Goal: Transaction & Acquisition: Purchase product/service

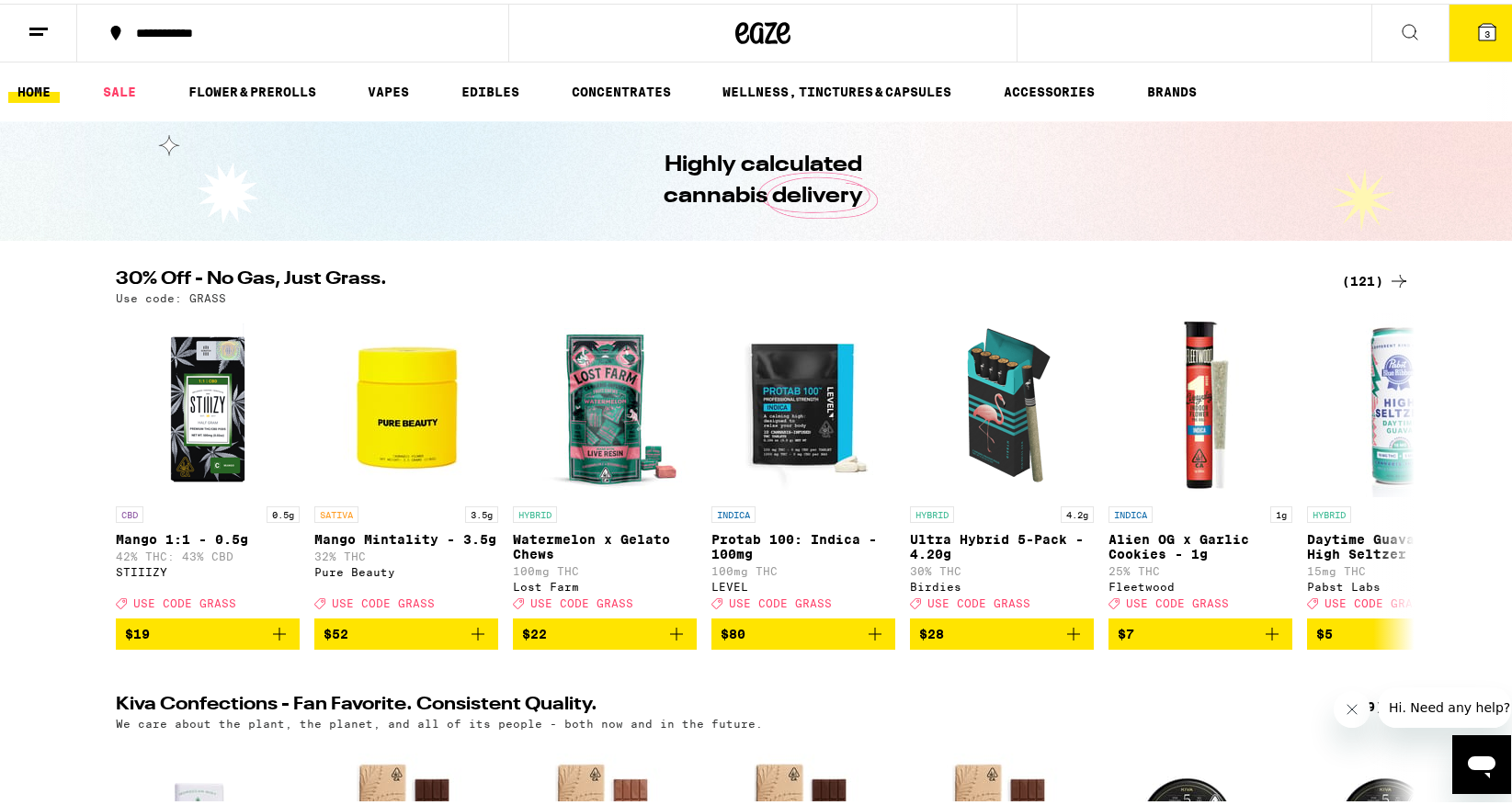
click at [200, 430] on img "Open page for Mango 1:1 - 0.5g from STIIIZY" at bounding box center [208, 402] width 184 height 184
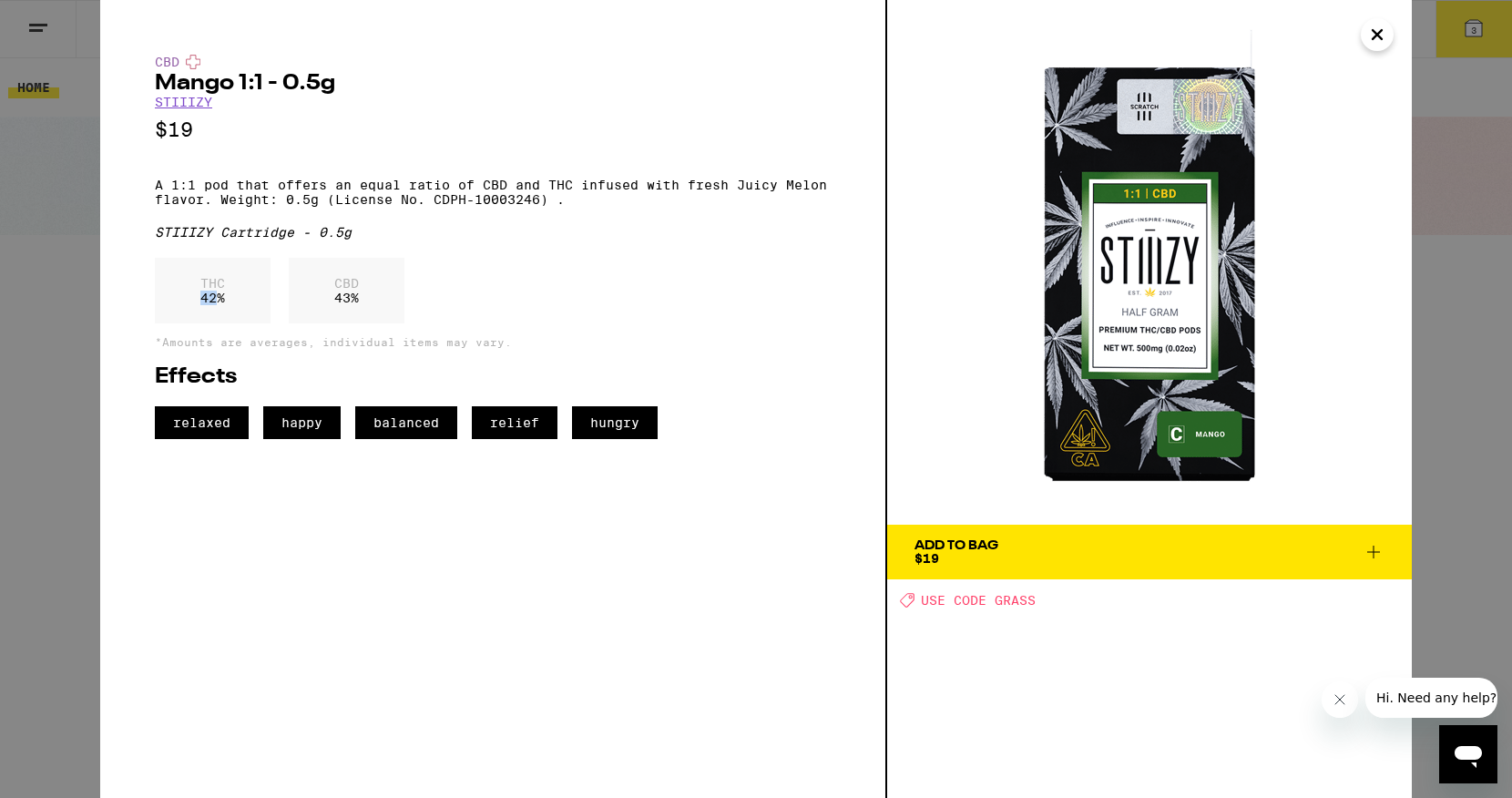
drag, startPoint x: 219, startPoint y: 315, endPoint x: 195, endPoint y: 314, distance: 24.0
click at [194, 314] on div "THC 42 %" at bounding box center [212, 290] width 116 height 65
click at [195, 314] on div "THC 42 %" at bounding box center [212, 290] width 116 height 65
click at [1379, 34] on icon "Close" at bounding box center [1377, 35] width 22 height 28
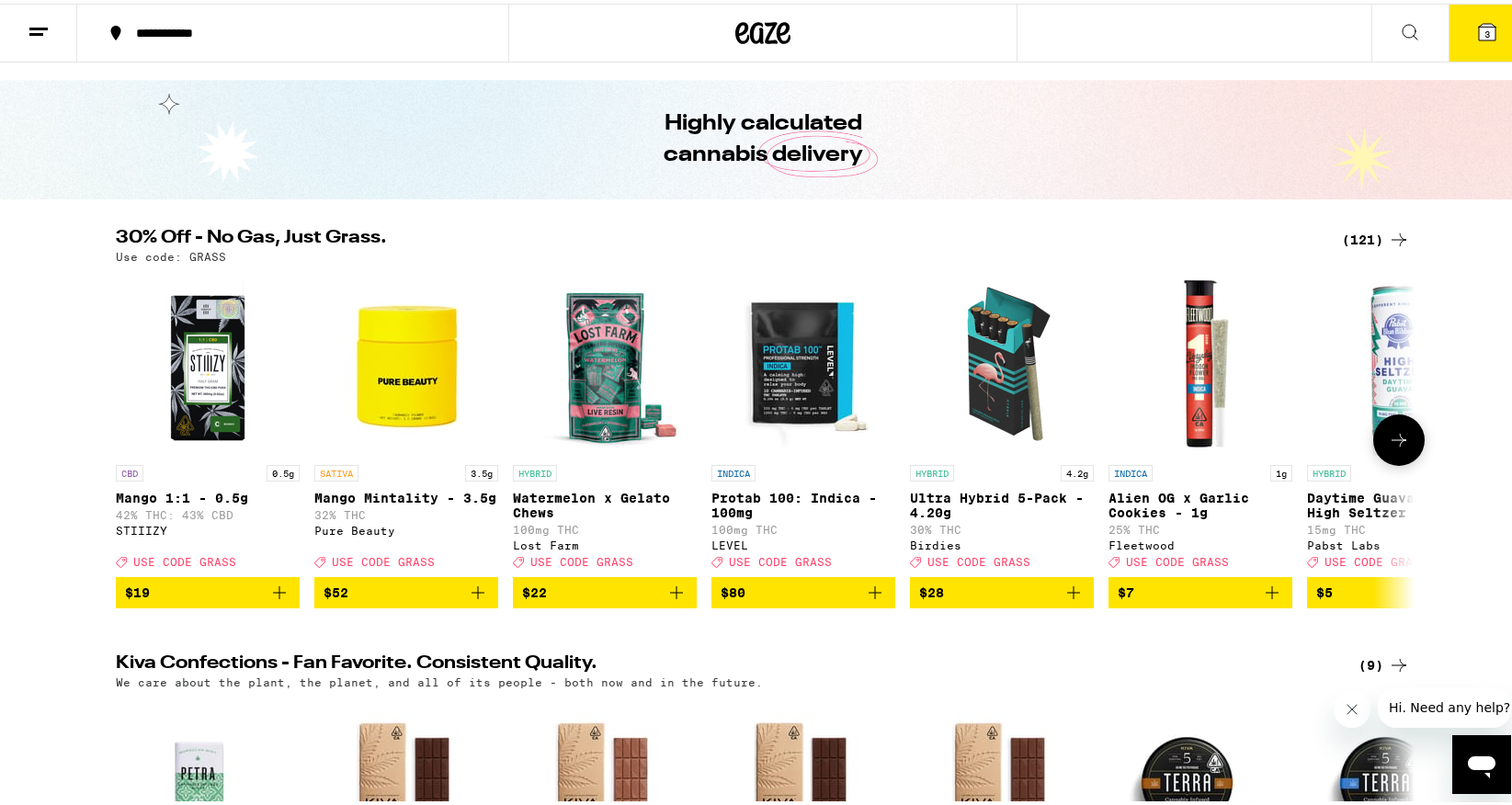
scroll to position [42, 0]
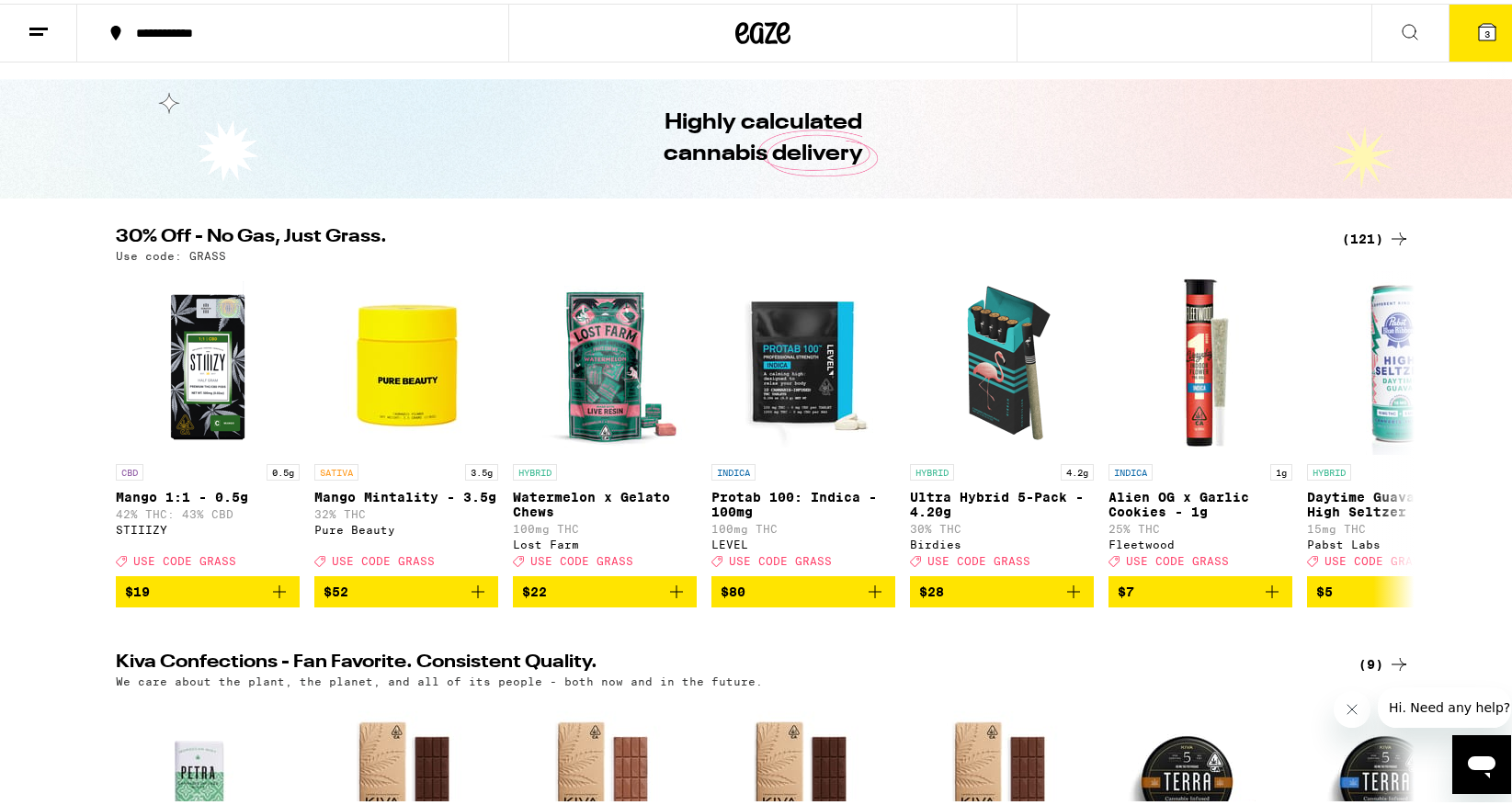
click at [1373, 238] on div "(121)" at bounding box center [1376, 235] width 68 height 22
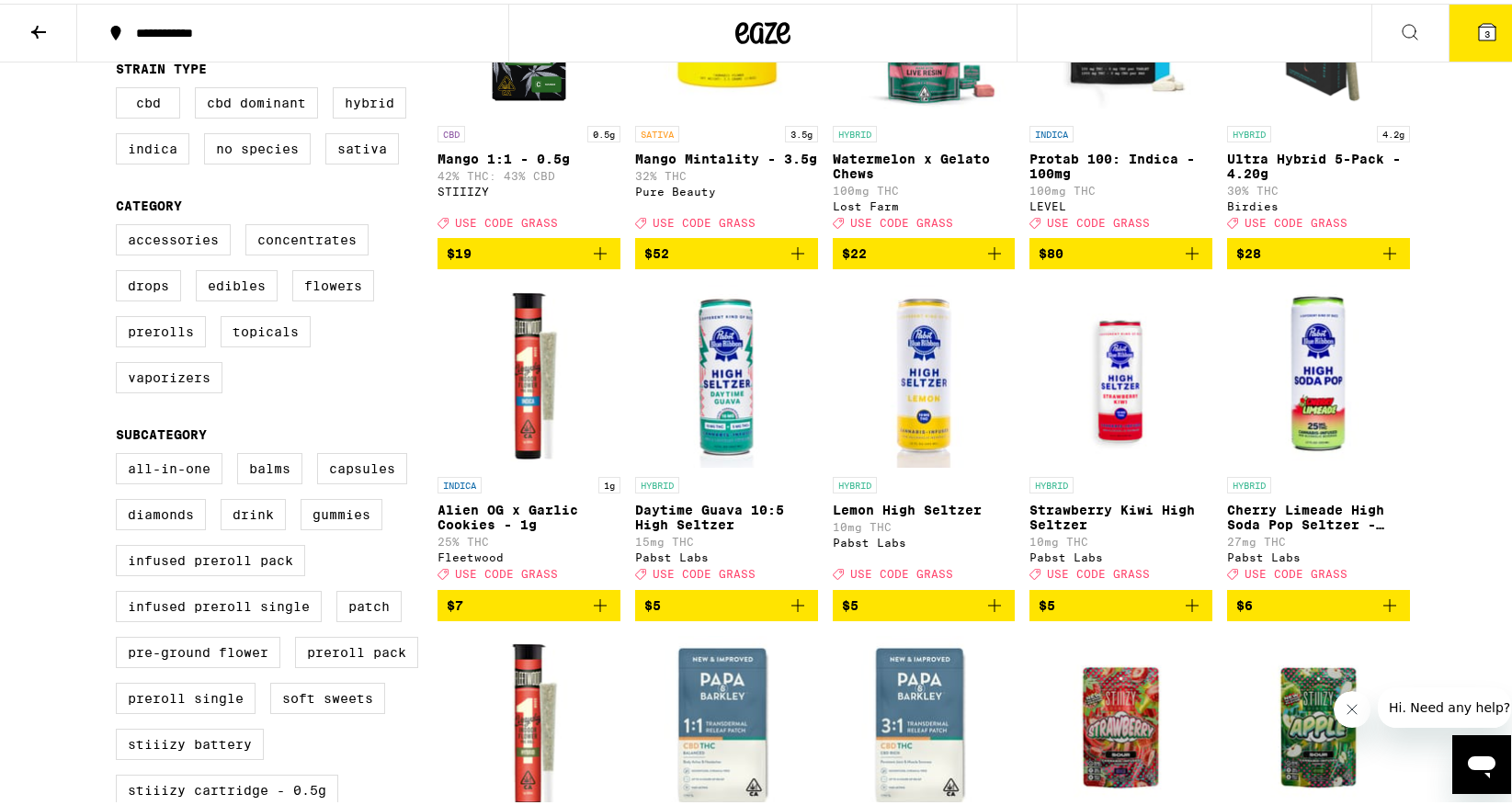
scroll to position [341, 0]
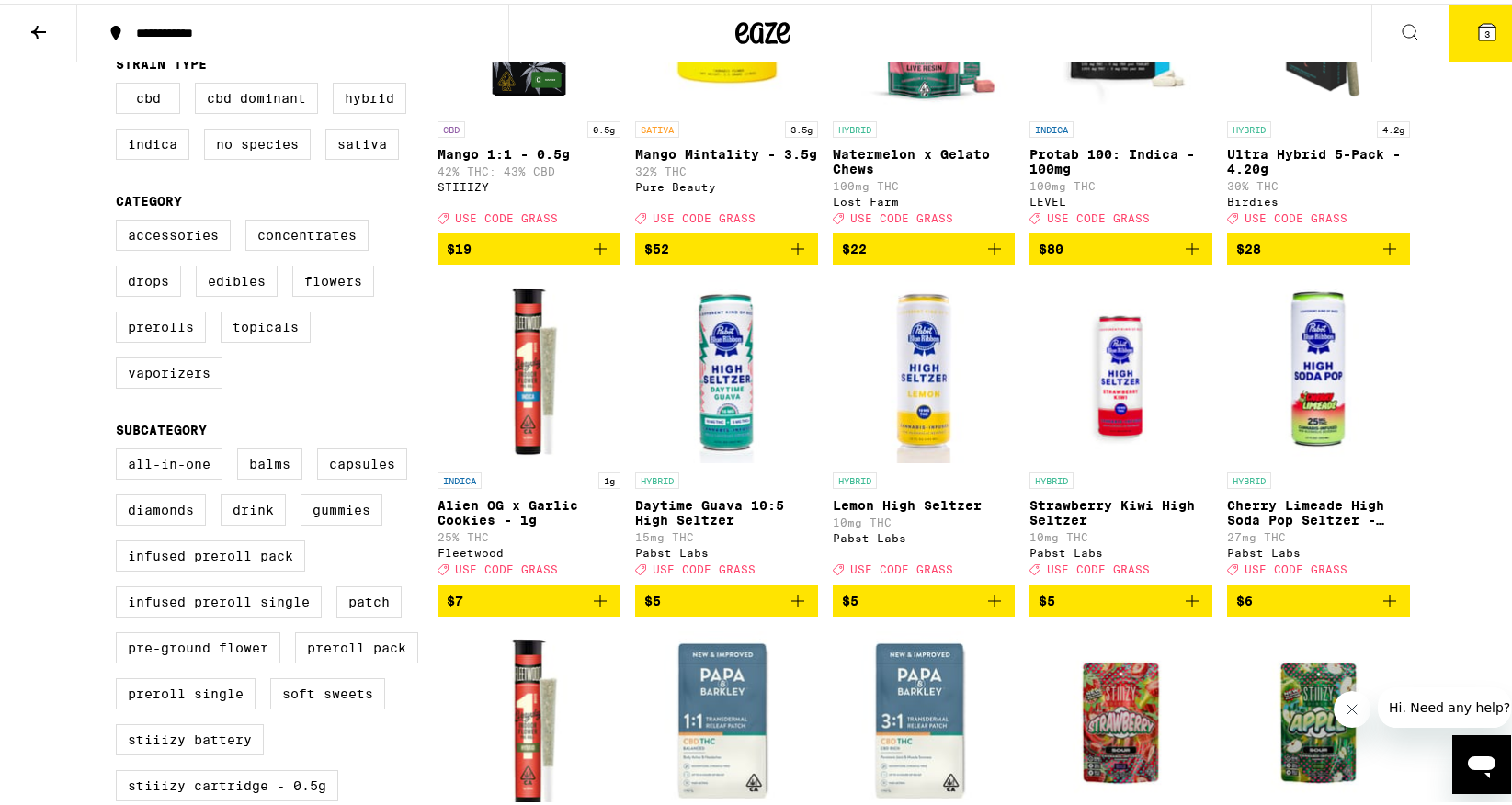
click at [1385, 608] on icon "Add to bag" at bounding box center [1390, 597] width 22 height 22
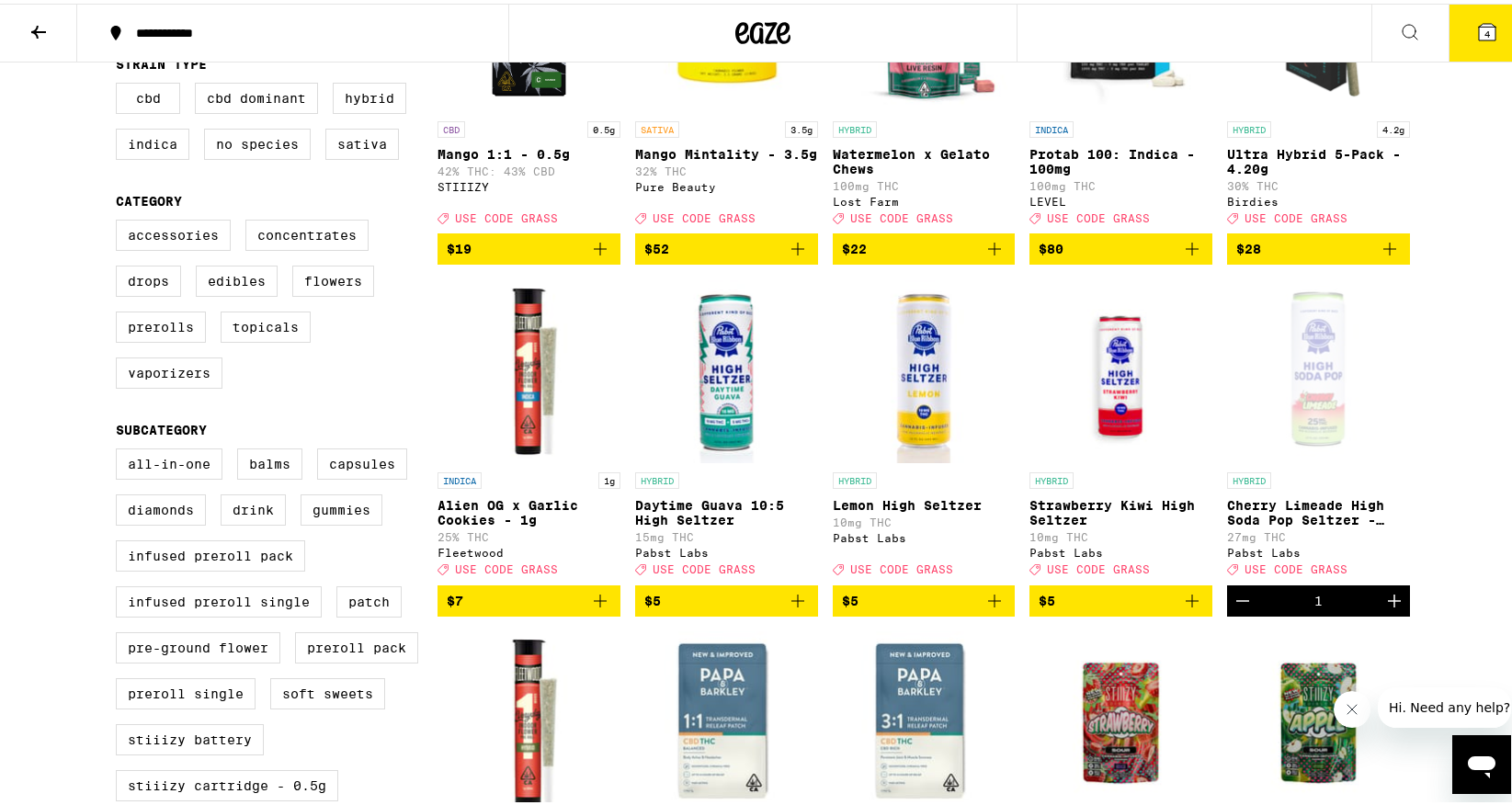
click at [1479, 33] on icon at bounding box center [1487, 28] width 17 height 17
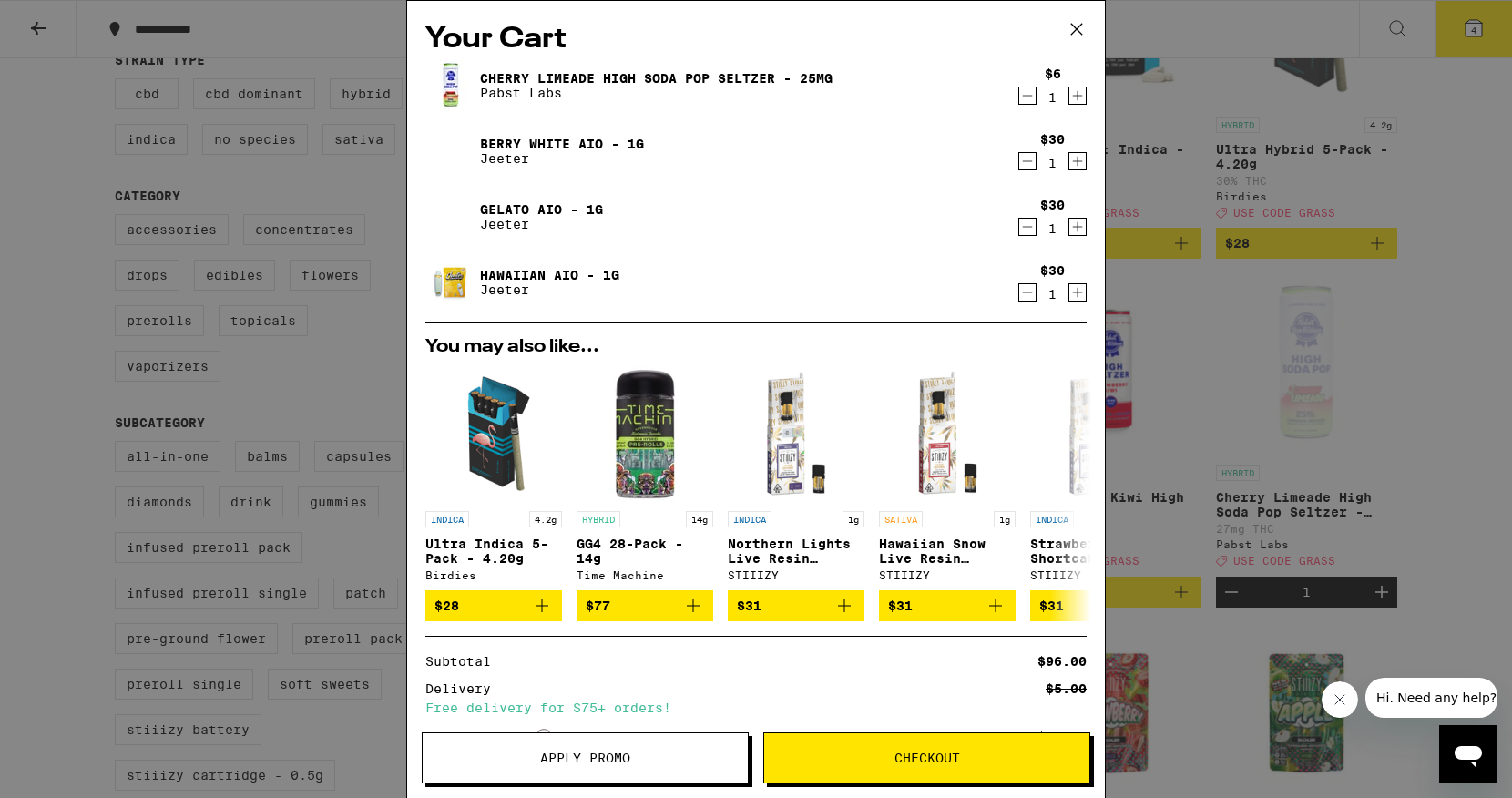
click at [658, 748] on button "Apply Promo" at bounding box center [585, 758] width 327 height 51
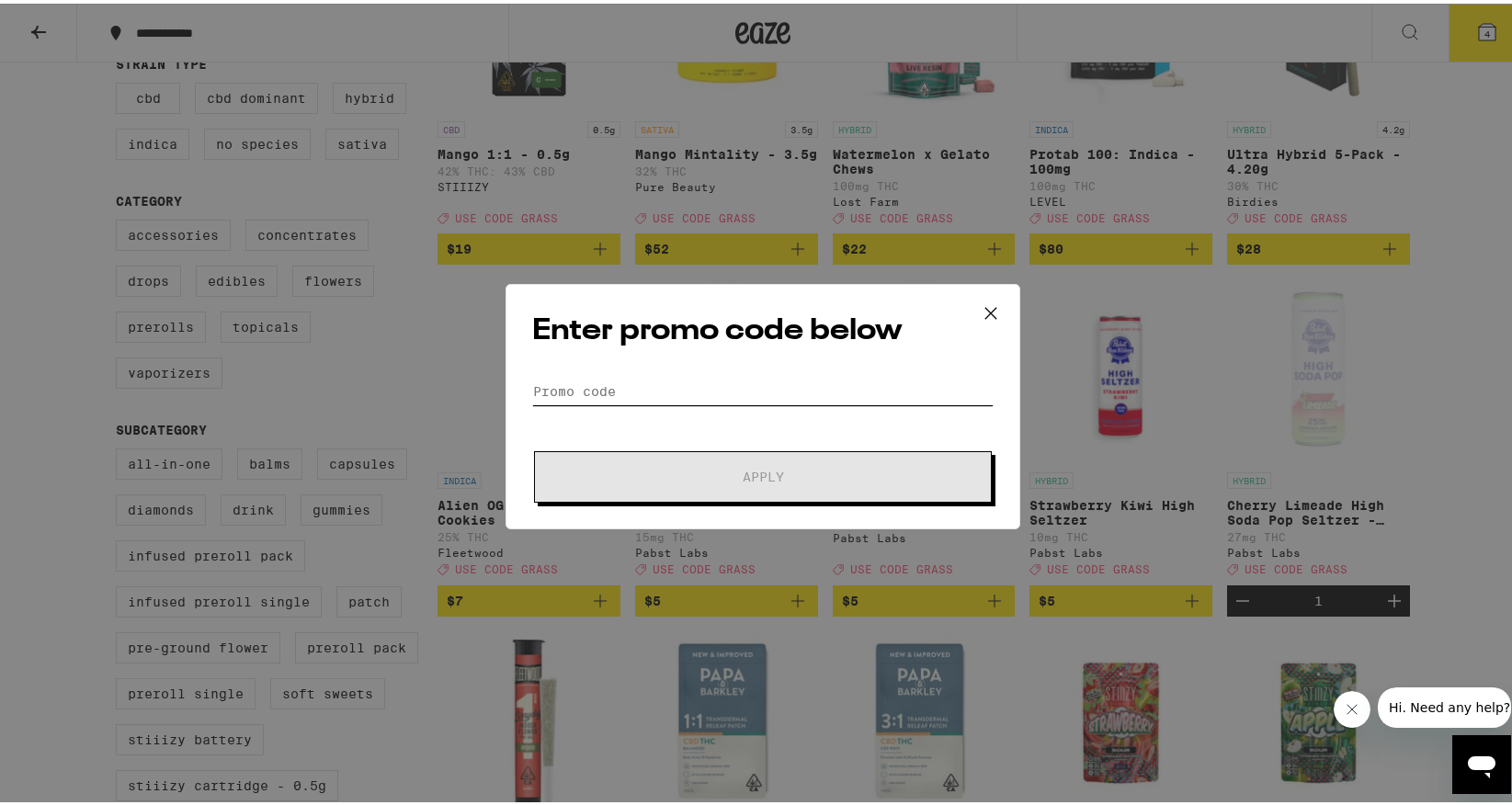
click at [679, 395] on input "Promo Code" at bounding box center [763, 388] width 462 height 28
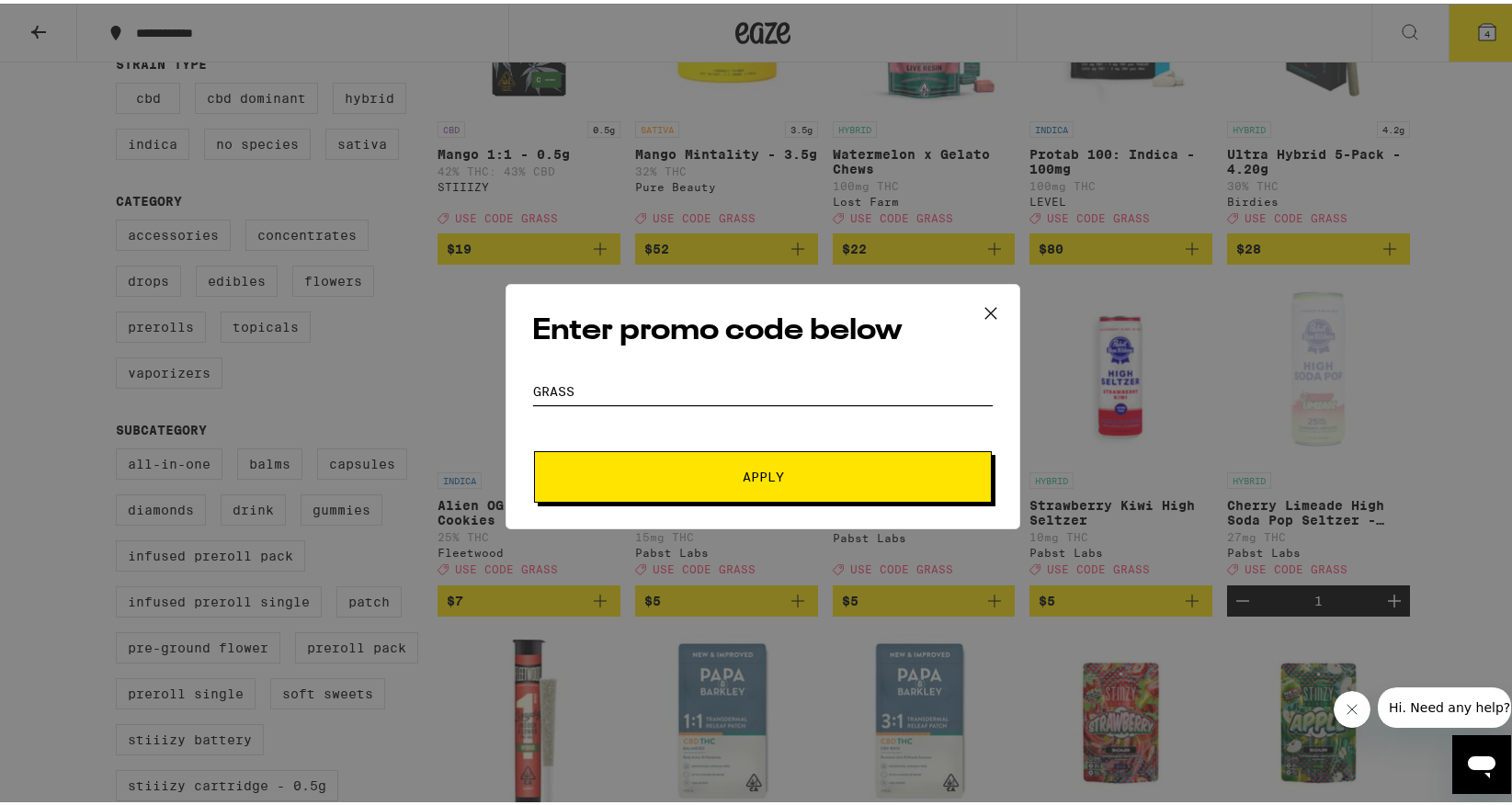
type input "Grass"
click at [700, 479] on button "Apply" at bounding box center [762, 473] width 458 height 52
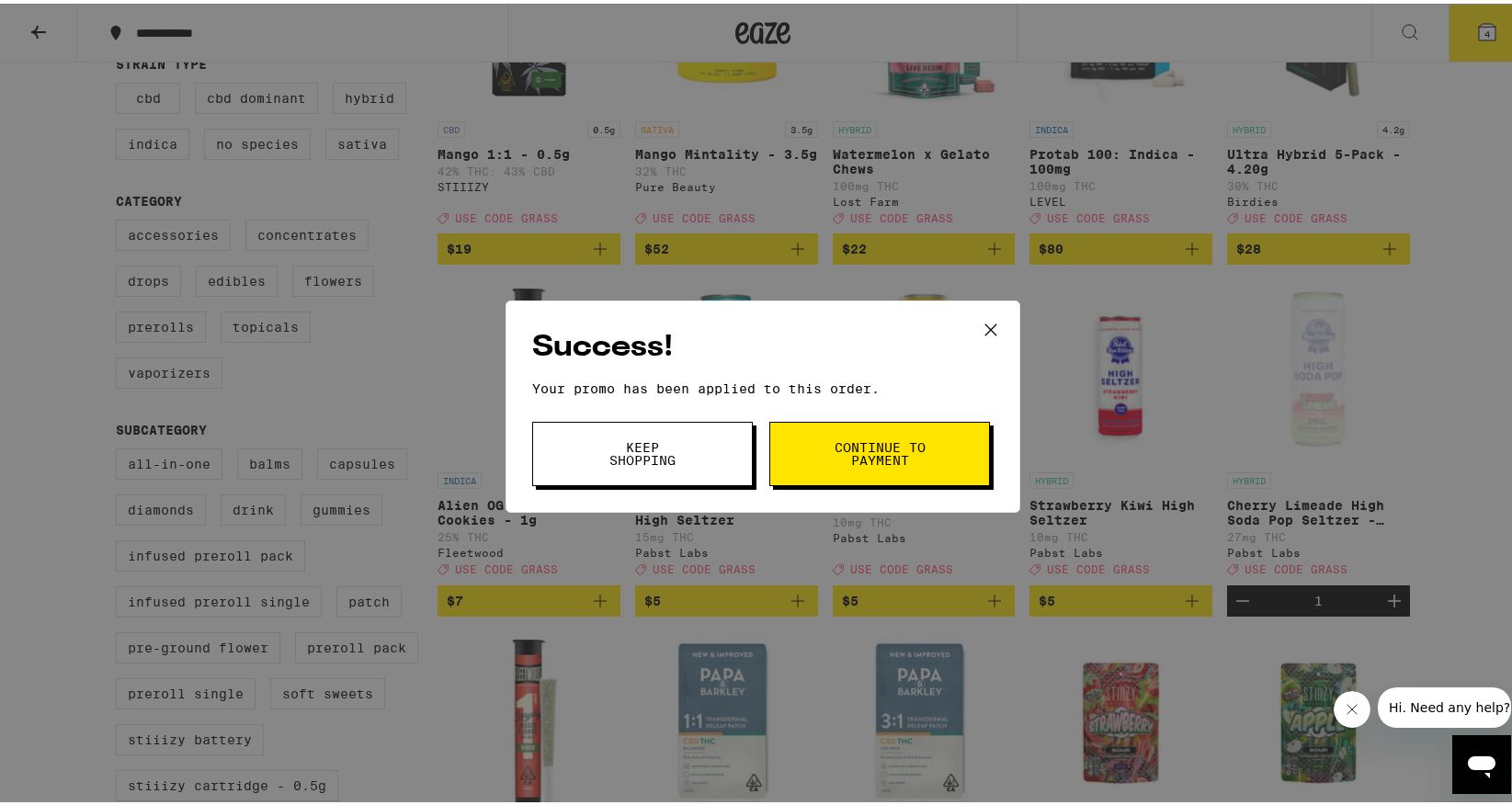
click at [819, 446] on button "Continue to payment" at bounding box center [879, 450] width 221 height 64
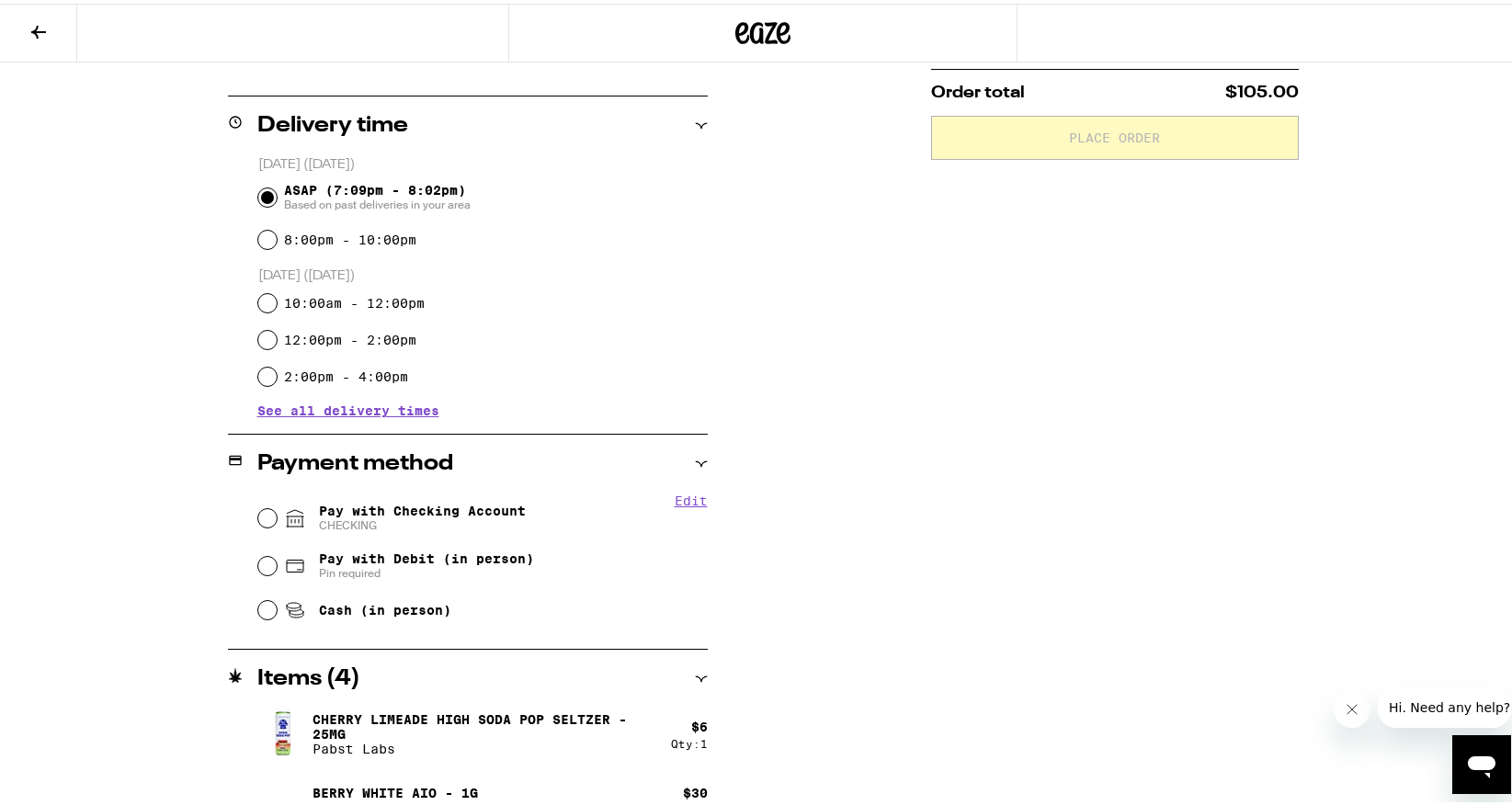
scroll to position [427, 0]
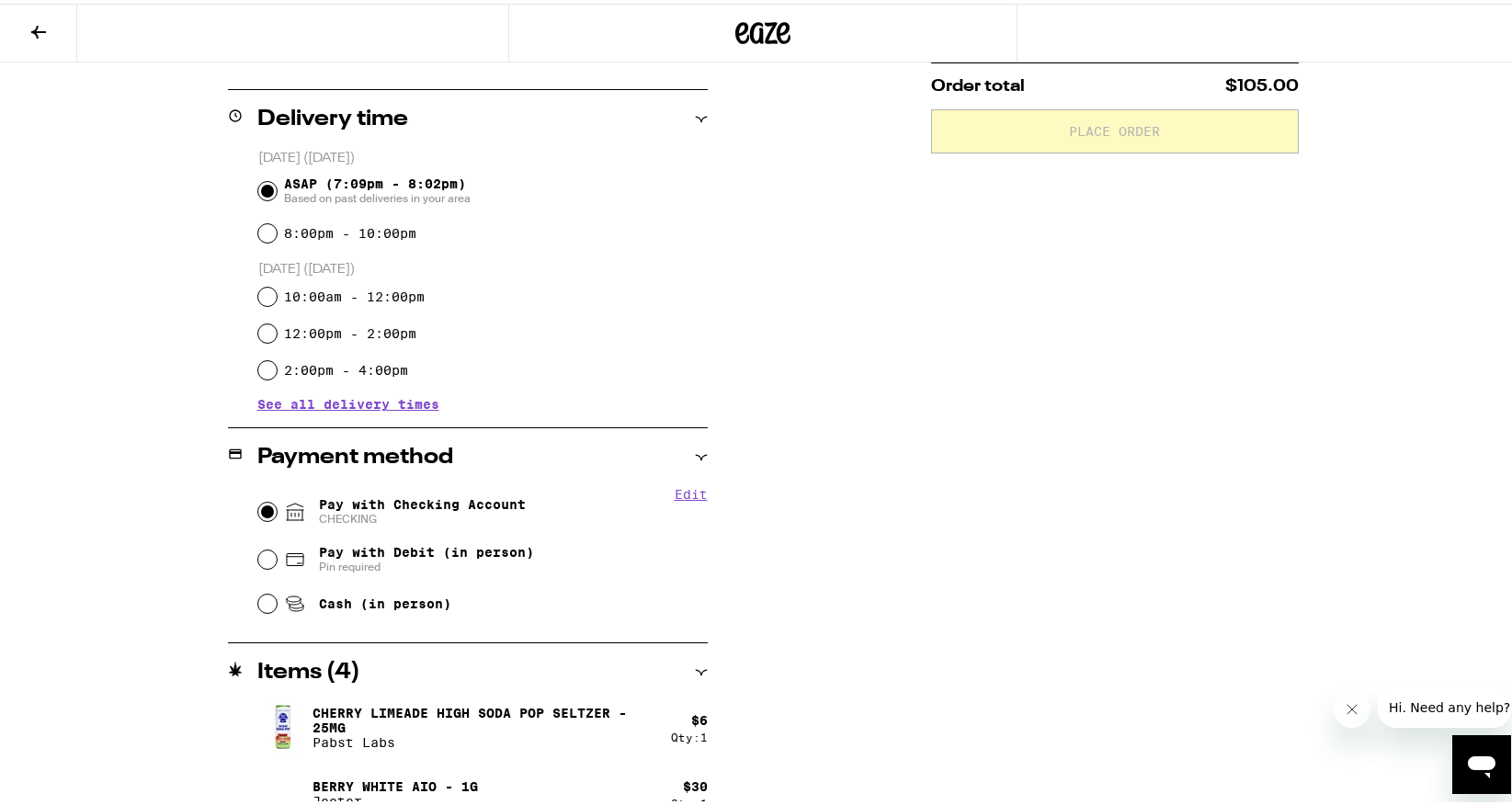
click at [258, 510] on input "Pay with Checking Account CHECKING" at bounding box center [267, 507] width 18 height 18
radio input "true"
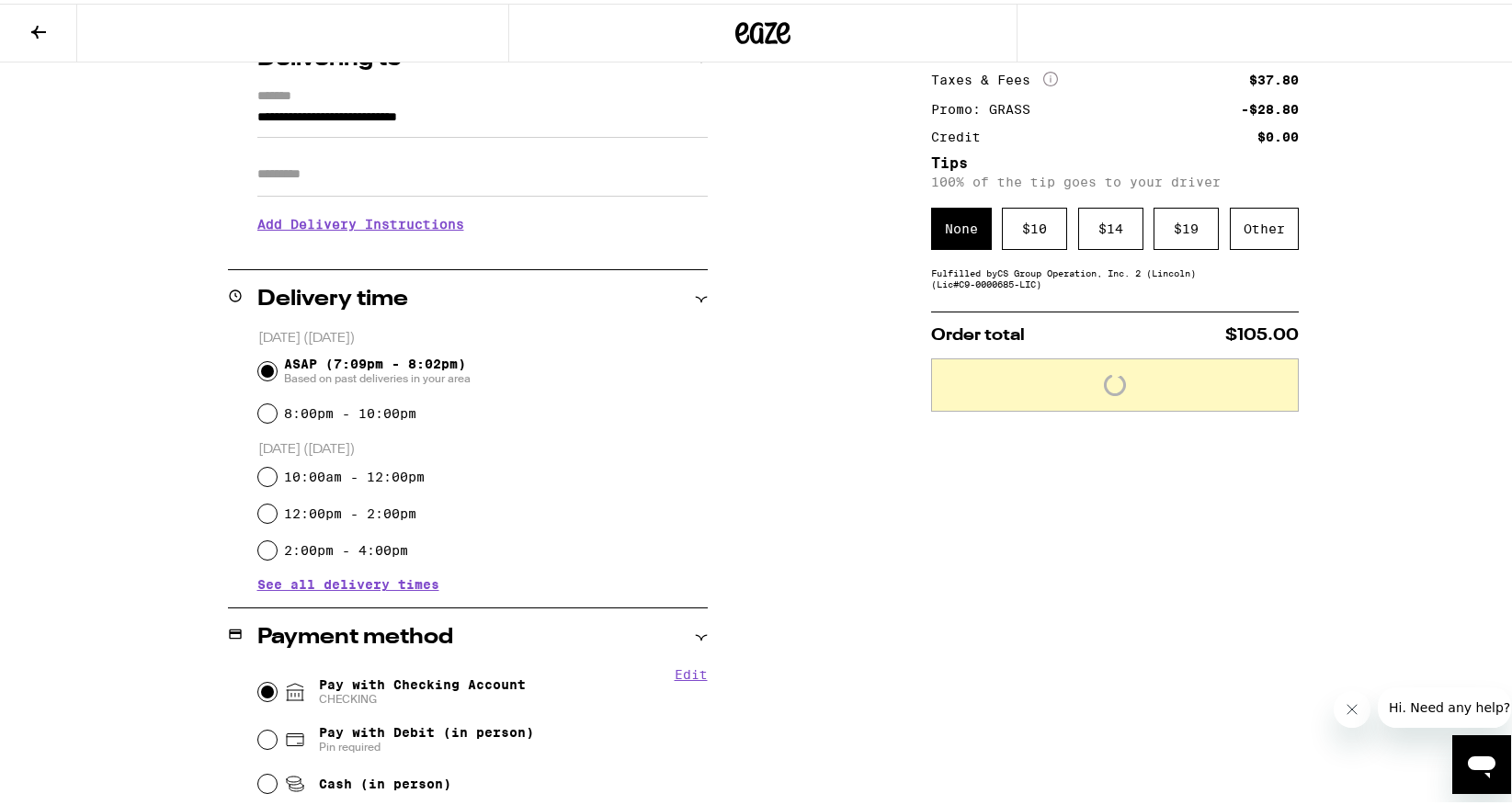
scroll to position [244, 0]
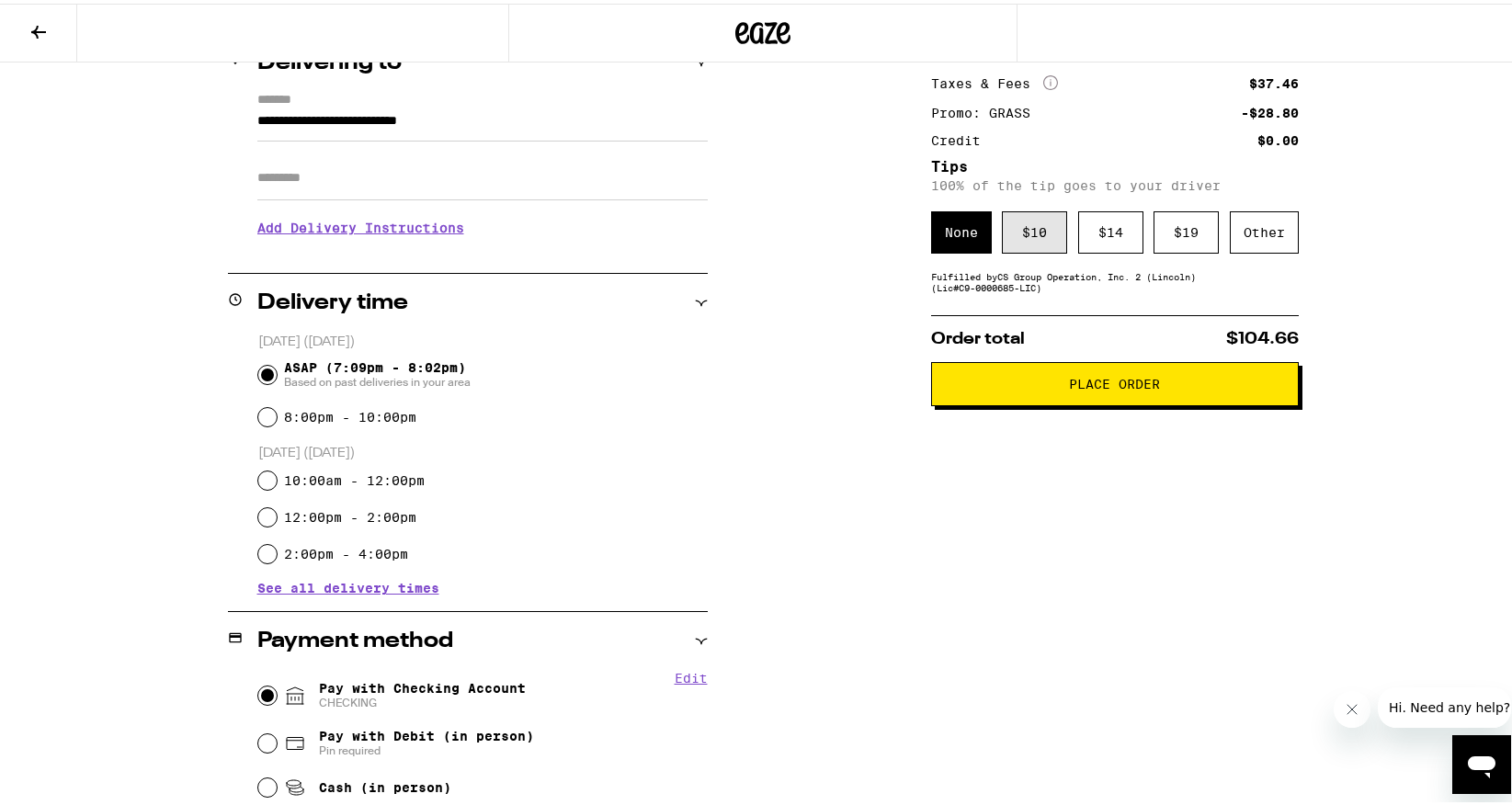
click at [1026, 216] on div "$ 10" at bounding box center [1034, 229] width 65 height 42
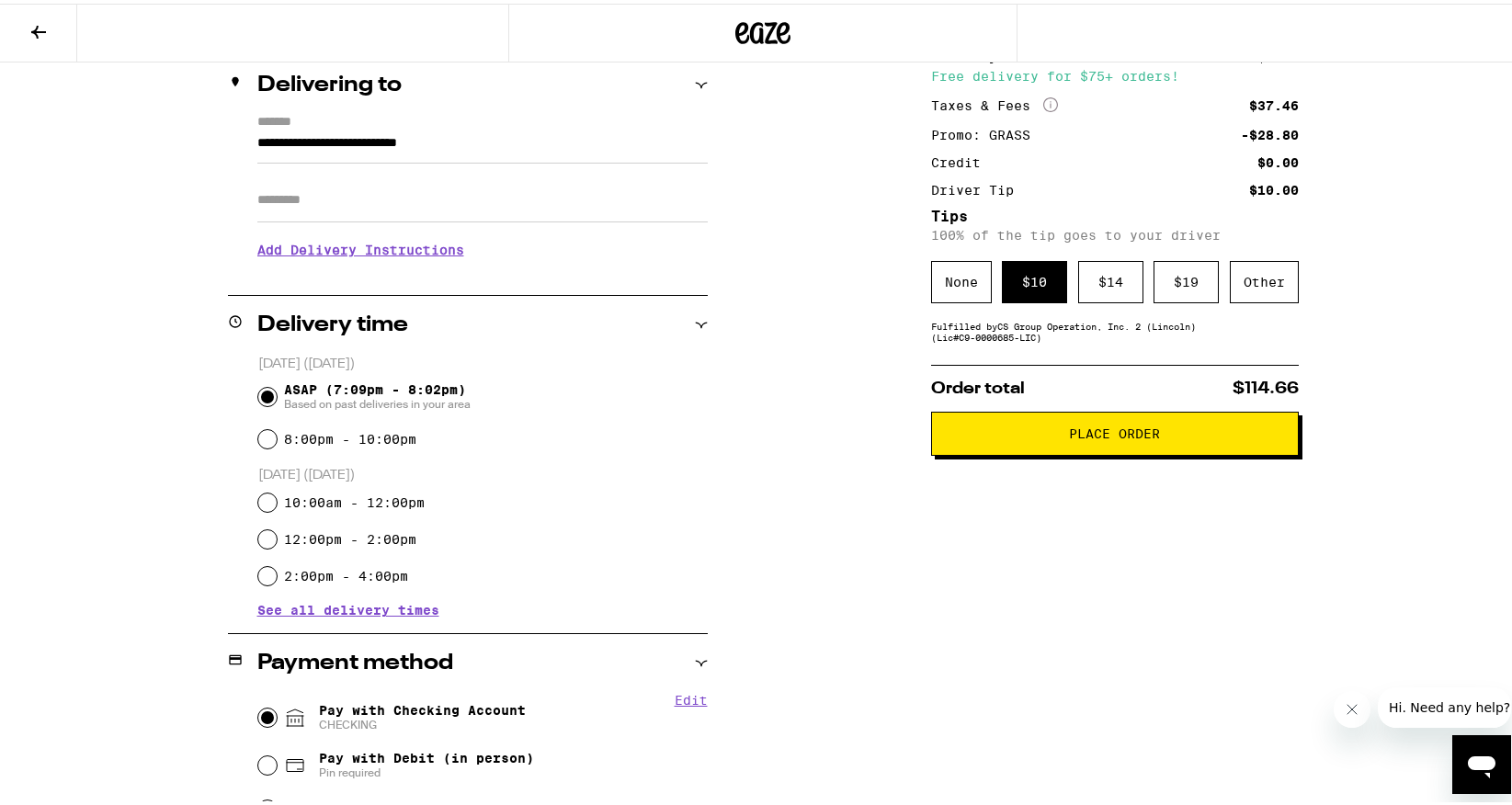
scroll to position [30, 0]
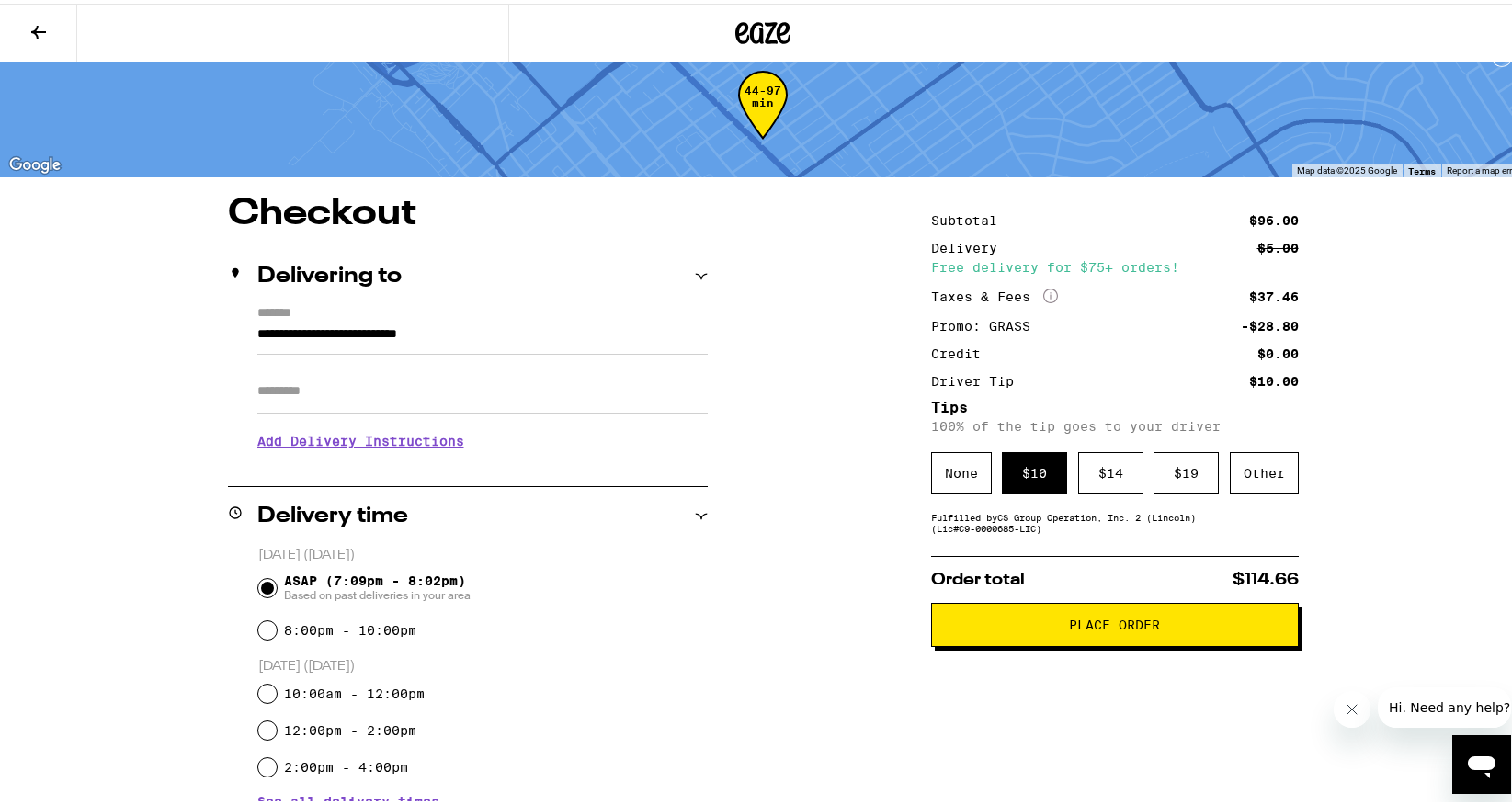
click at [989, 643] on button "Place Order" at bounding box center [1115, 621] width 368 height 44
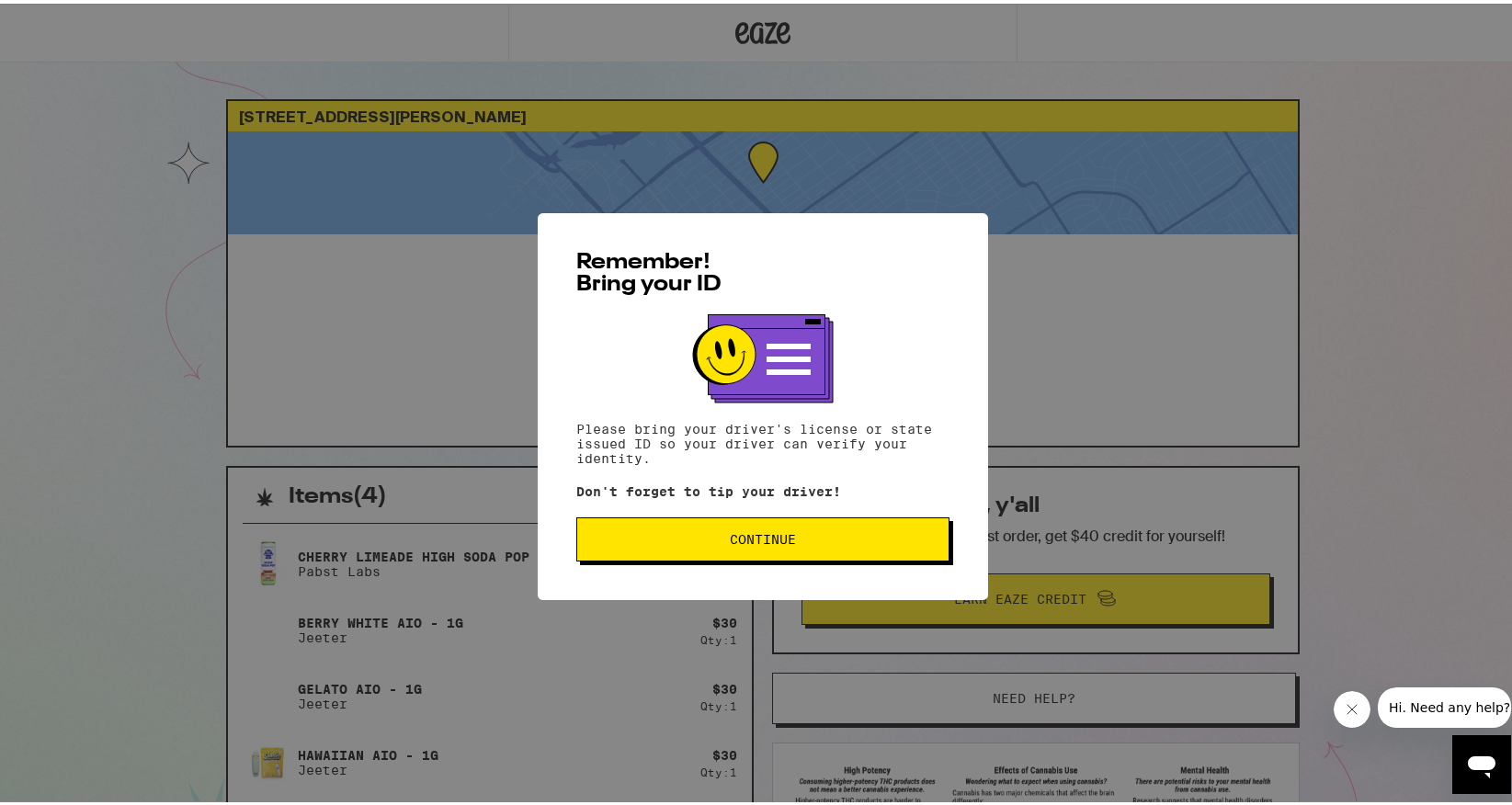
click at [810, 527] on button "Continue" at bounding box center [762, 535] width 373 height 44
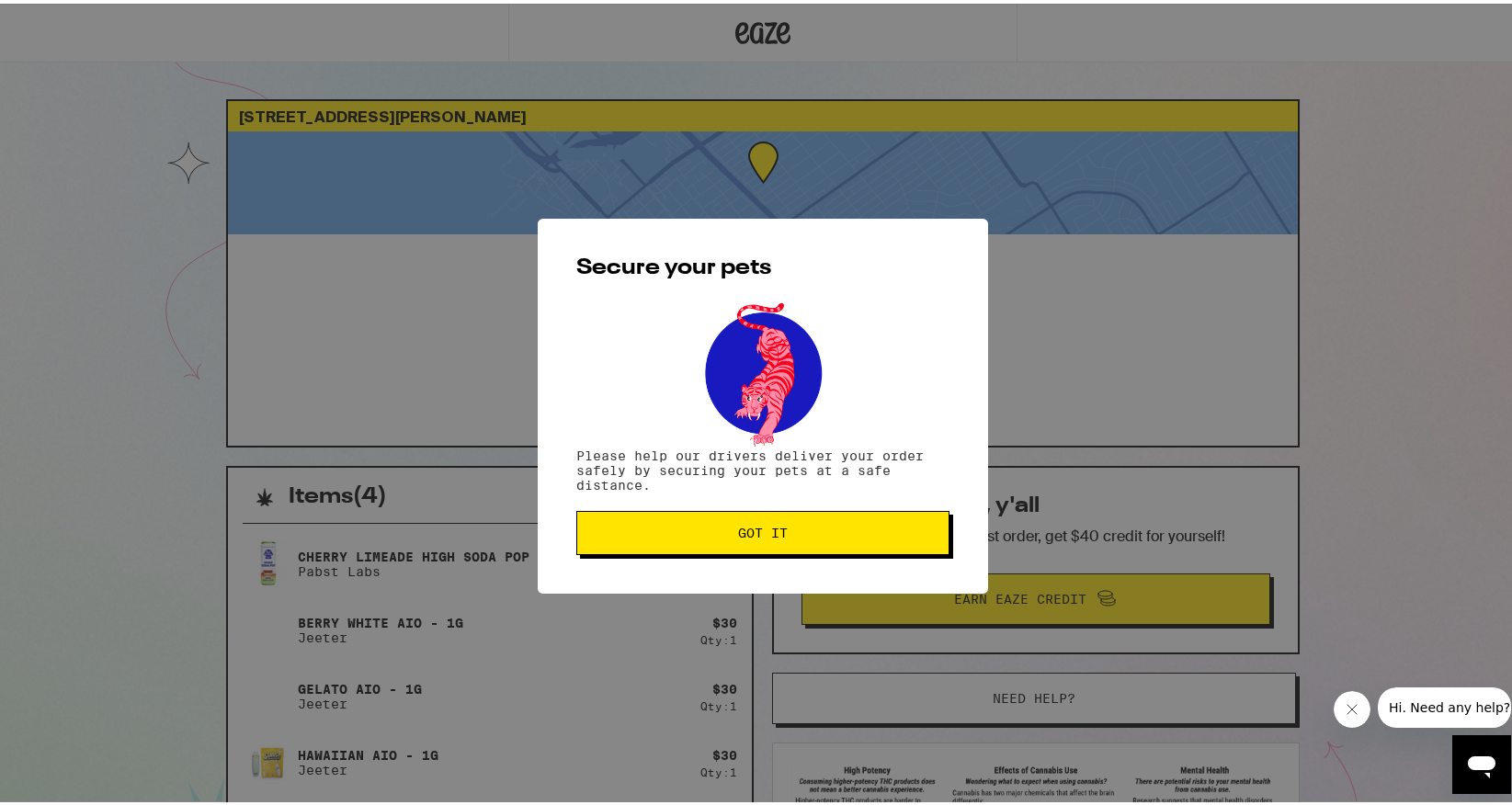
click at [1348, 261] on div "Secure your pets Please help our drivers deliver your order safely by securing …" at bounding box center [762, 402] width 1526 height 805
